Goal: Task Accomplishment & Management: Manage account settings

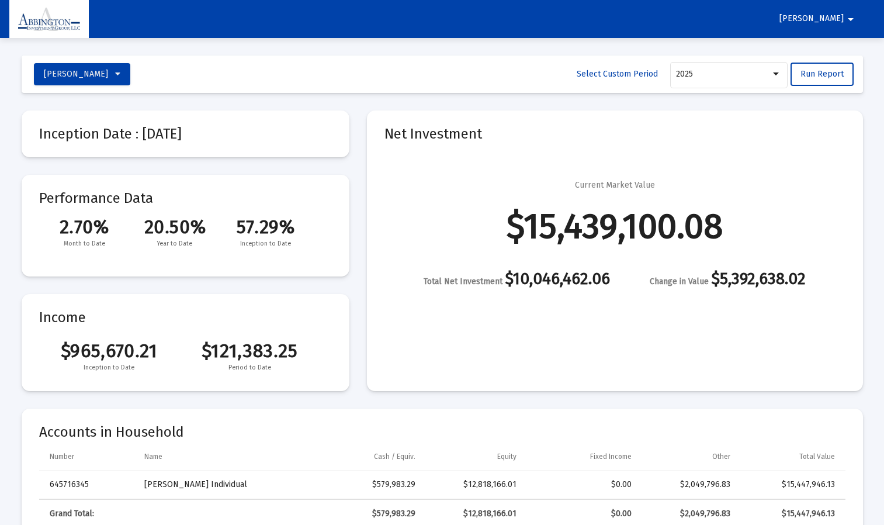
select select "View all"
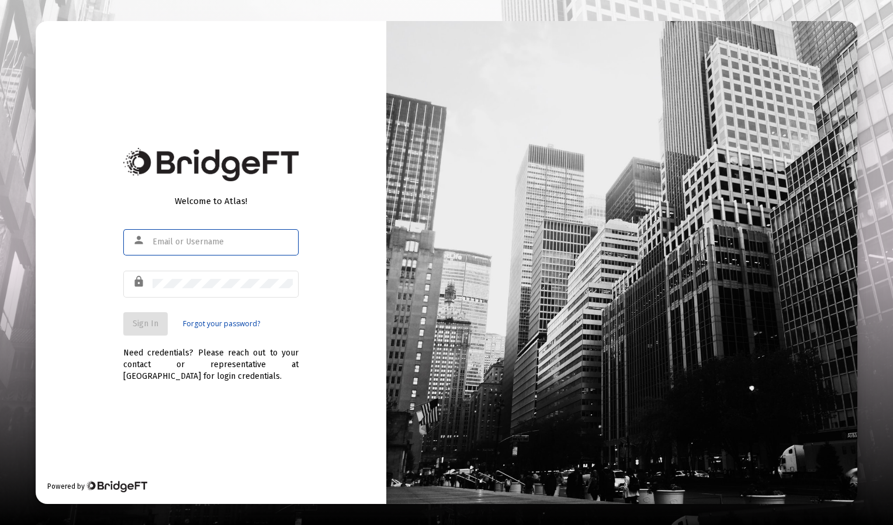
type input "[EMAIL_ADDRESS][DOMAIN_NAME]"
click at [184, 240] on input "[EMAIL_ADDRESS][DOMAIN_NAME]" at bounding box center [223, 241] width 140 height 9
click at [148, 325] on span "Sign In" at bounding box center [146, 324] width 26 height 10
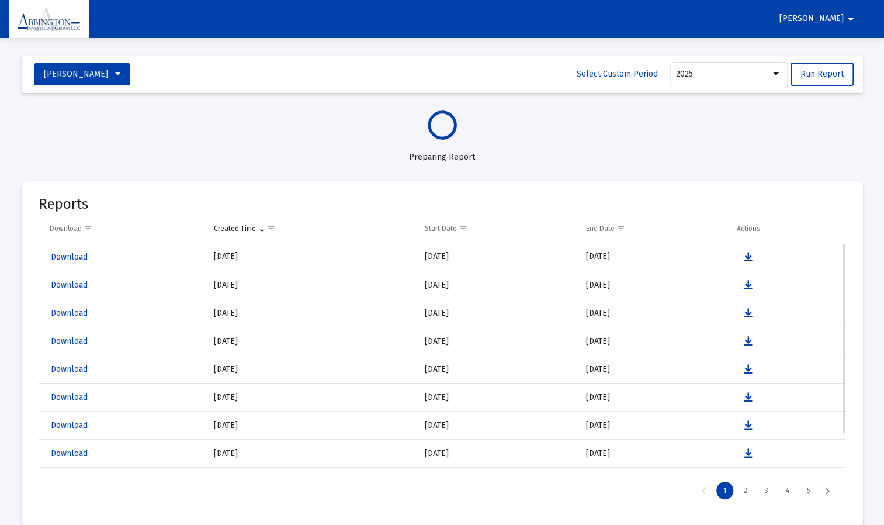
select select "View all"
